Goal: Navigation & Orientation: Find specific page/section

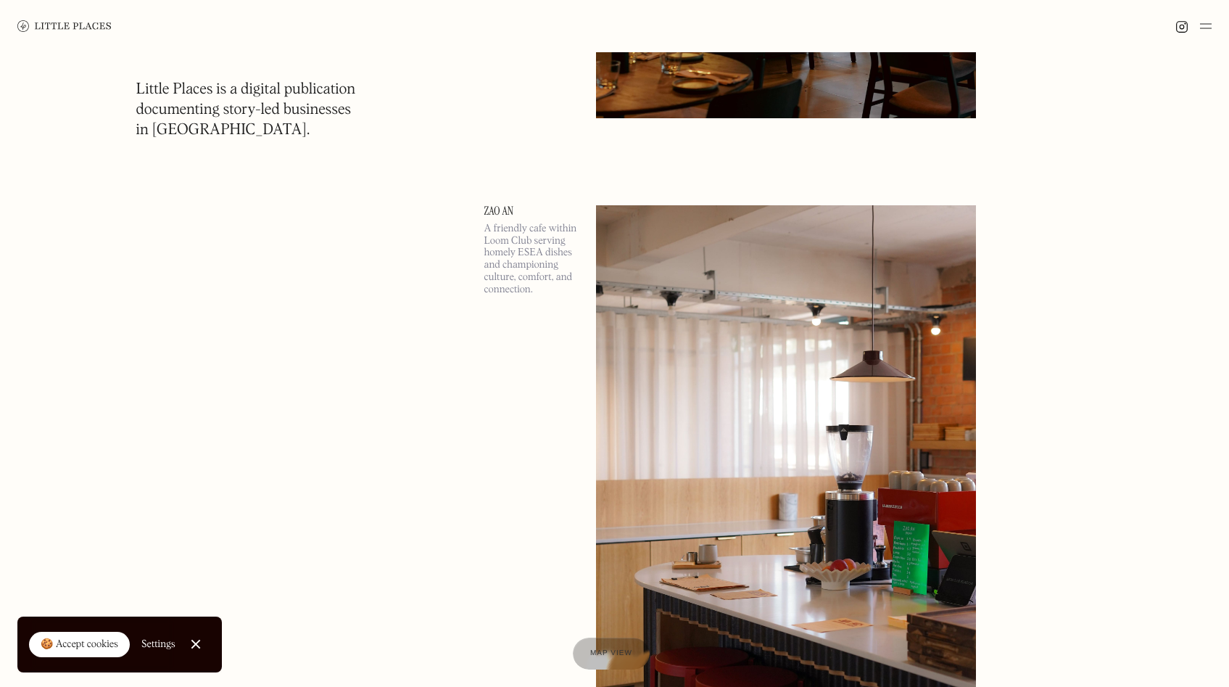
scroll to position [1179, 0]
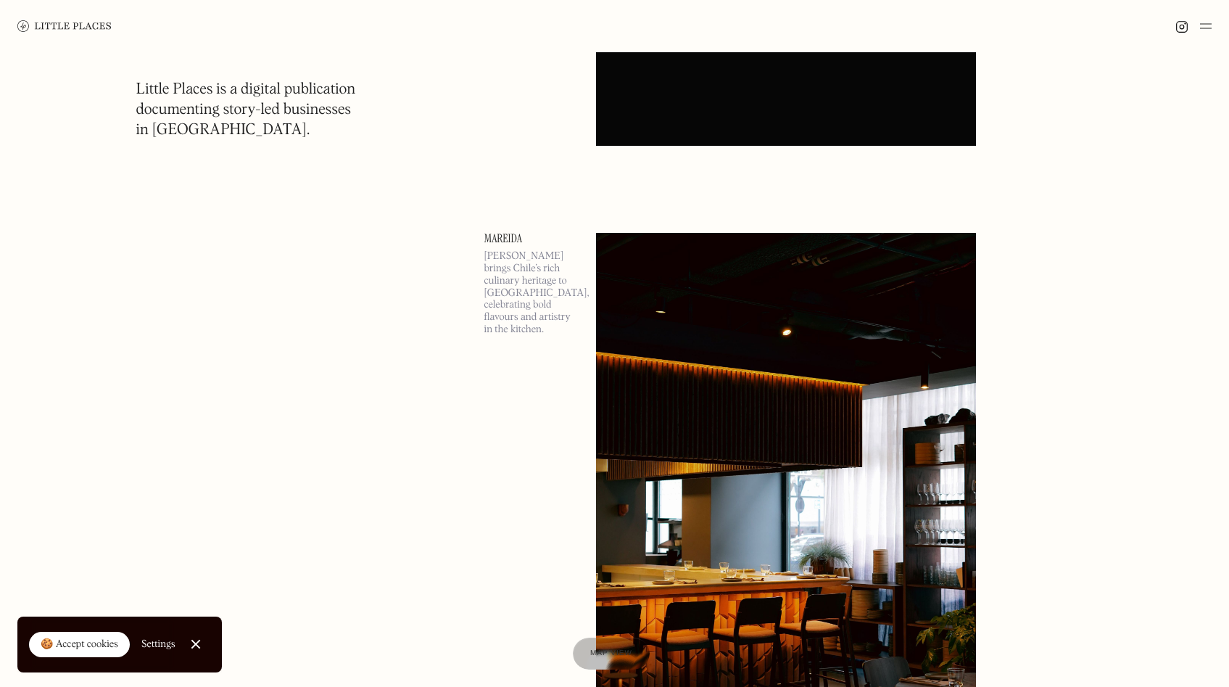
click at [1201, 26] on img at bounding box center [1206, 25] width 12 height 17
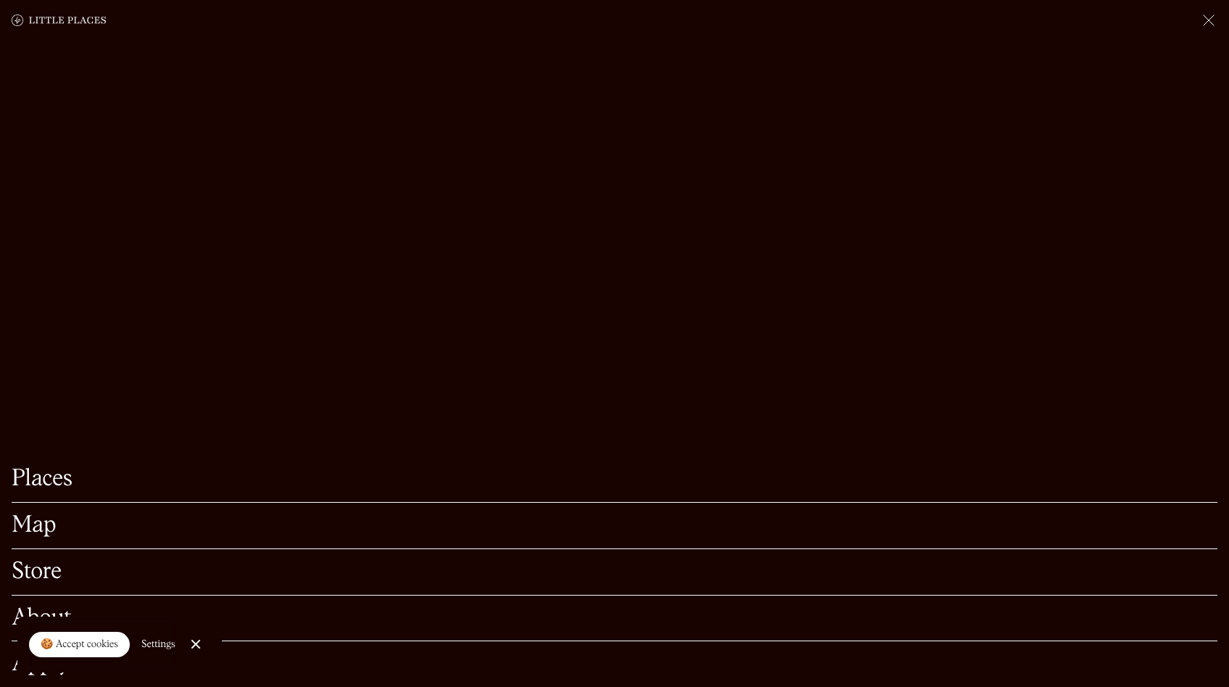
scroll to position [1847, 0]
click at [189, 649] on link "Close Cookie Popup" at bounding box center [195, 643] width 29 height 29
click at [44, 468] on link "Places" at bounding box center [615, 479] width 1206 height 22
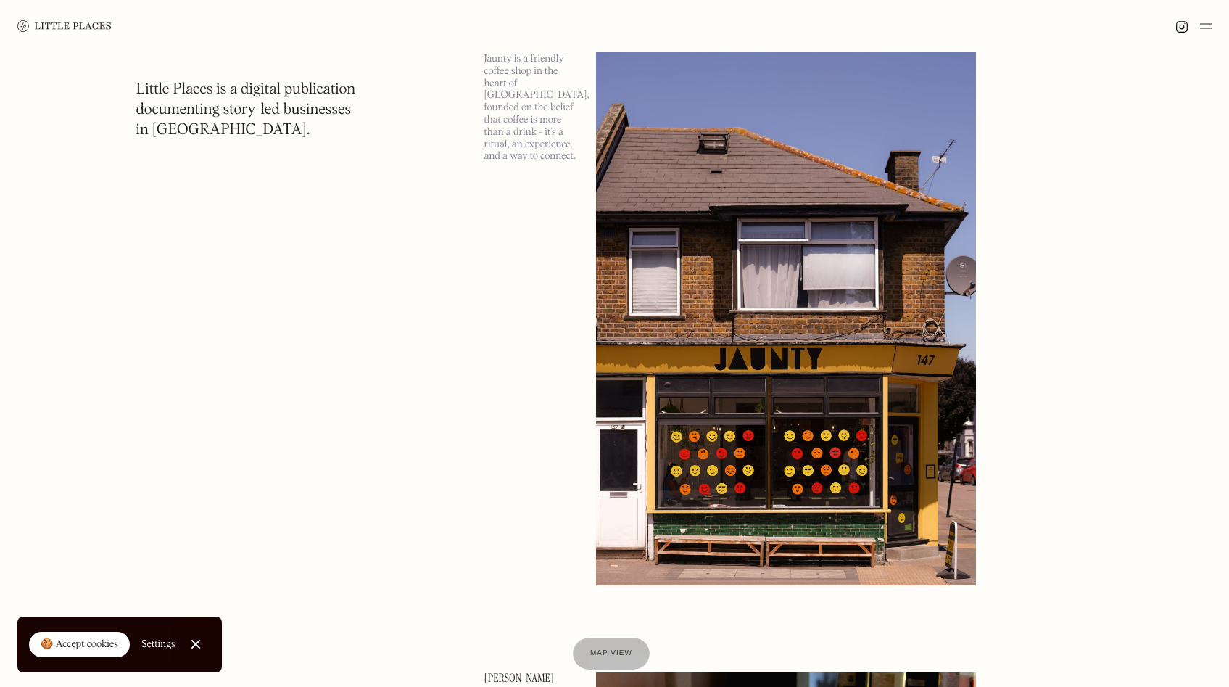
scroll to position [15, 0]
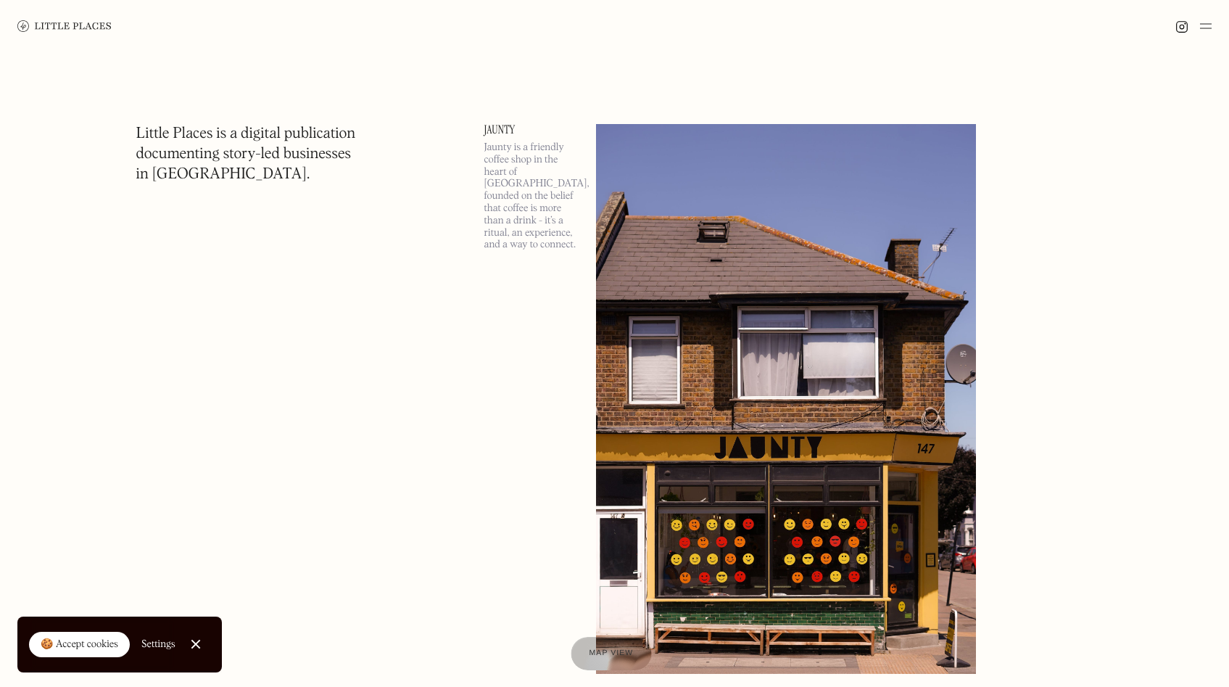
click at [609, 655] on span "Map view" at bounding box center [611, 653] width 44 height 9
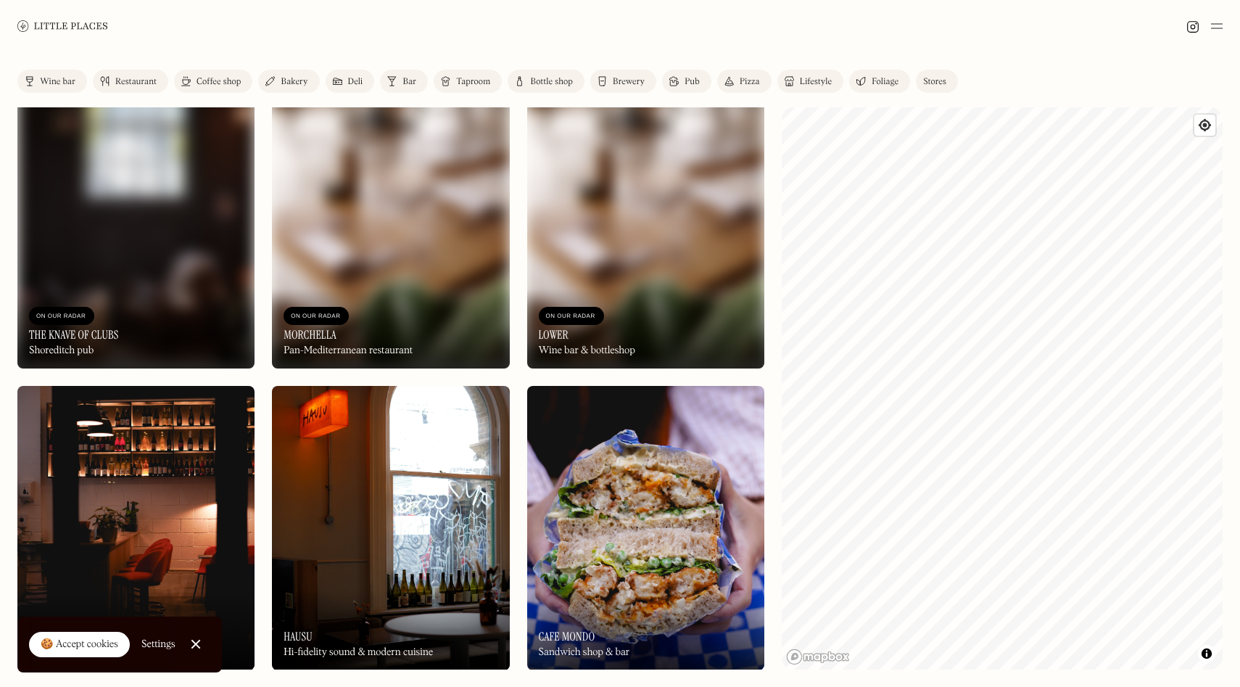
scroll to position [2564, 0]
